Goal: Check status: Check status

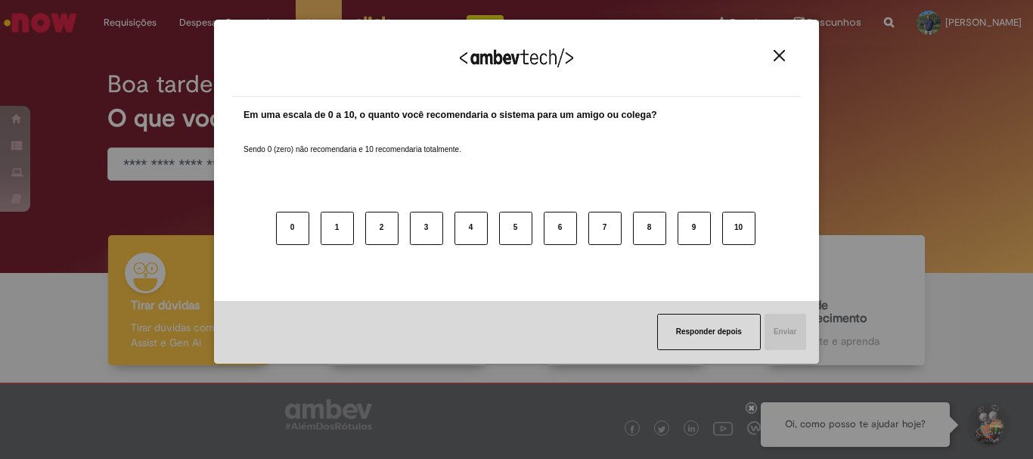
click at [784, 50] on img "Close" at bounding box center [779, 55] width 11 height 11
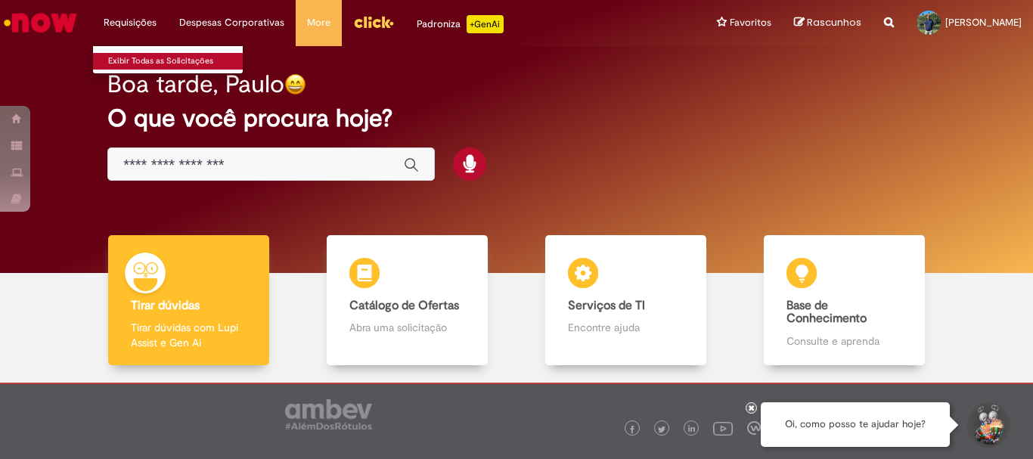
click at [176, 55] on link "Exibir Todas as Solicitações" at bounding box center [176, 61] width 166 height 17
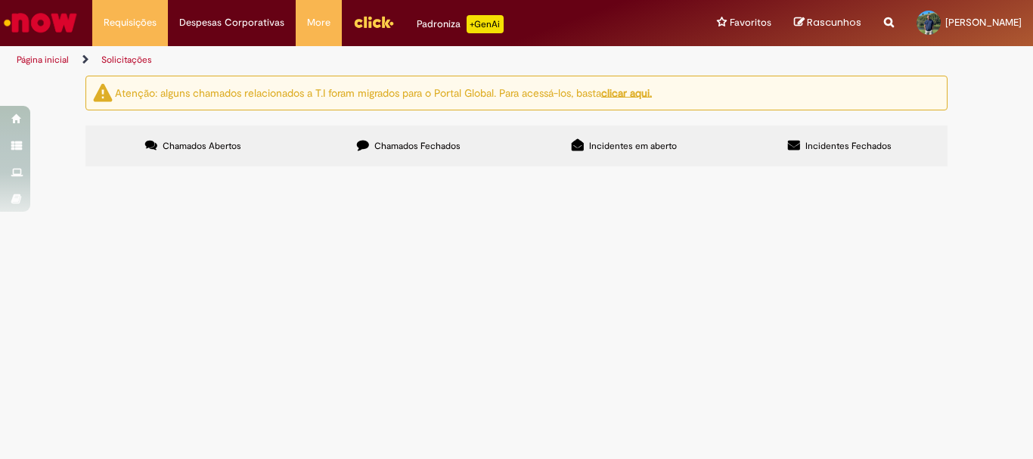
click at [818, 141] on span "Incidentes Fechados" at bounding box center [849, 146] width 86 height 12
click at [152, 61] on link "Exibir Todas as Solicitações" at bounding box center [176, 61] width 166 height 17
click at [396, 148] on span "Chamados Fechados" at bounding box center [417, 146] width 86 height 12
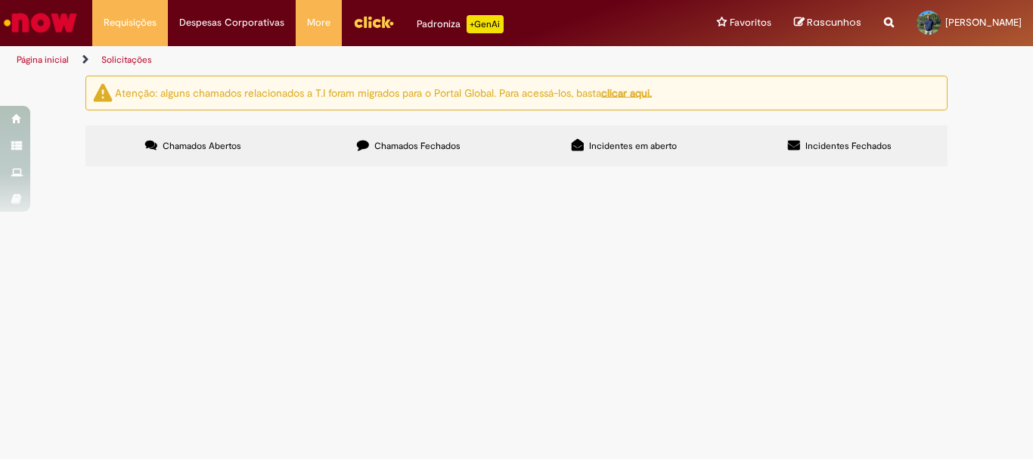
click at [0, 0] on span "Dashboards de Rotina Operacional Supply" at bounding box center [0, 0] width 0 height 0
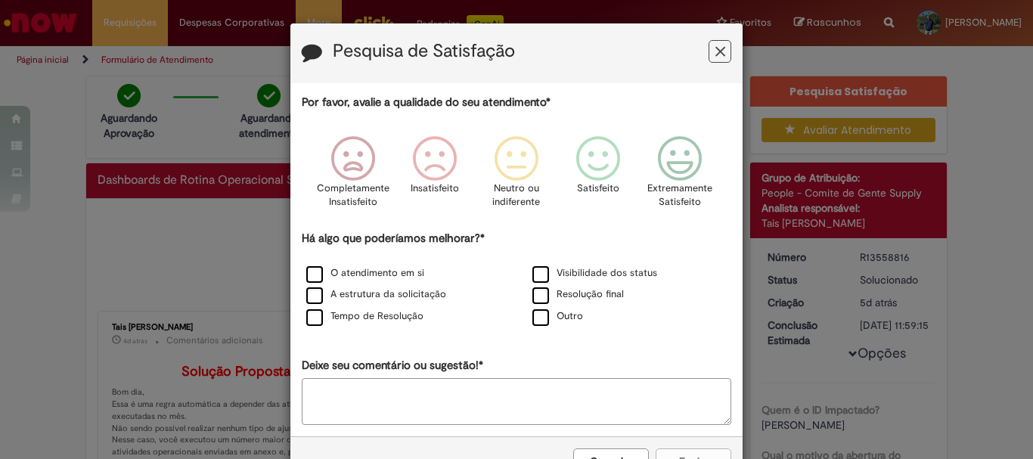
click at [716, 51] on icon "Feedback" at bounding box center [721, 52] width 10 height 16
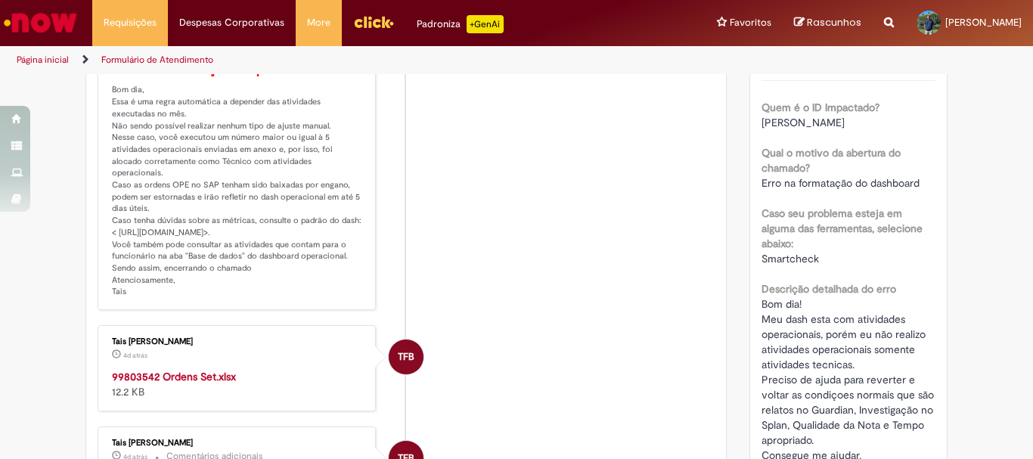
scroll to position [227, 0]
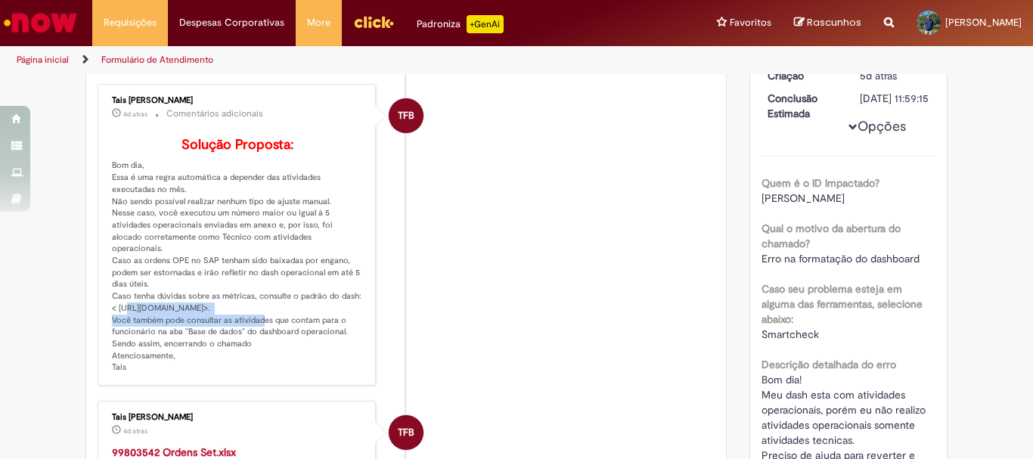
drag, startPoint x: 343, startPoint y: 324, endPoint x: 115, endPoint y: 322, distance: 228.5
click at [115, 322] on p "Solução Proposta: Bom dia, Essa é uma regra automática a depender das atividade…" at bounding box center [238, 256] width 252 height 236
copy p "[URL][DOMAIN_NAME]>."
